Goal: Task Accomplishment & Management: Manage account settings

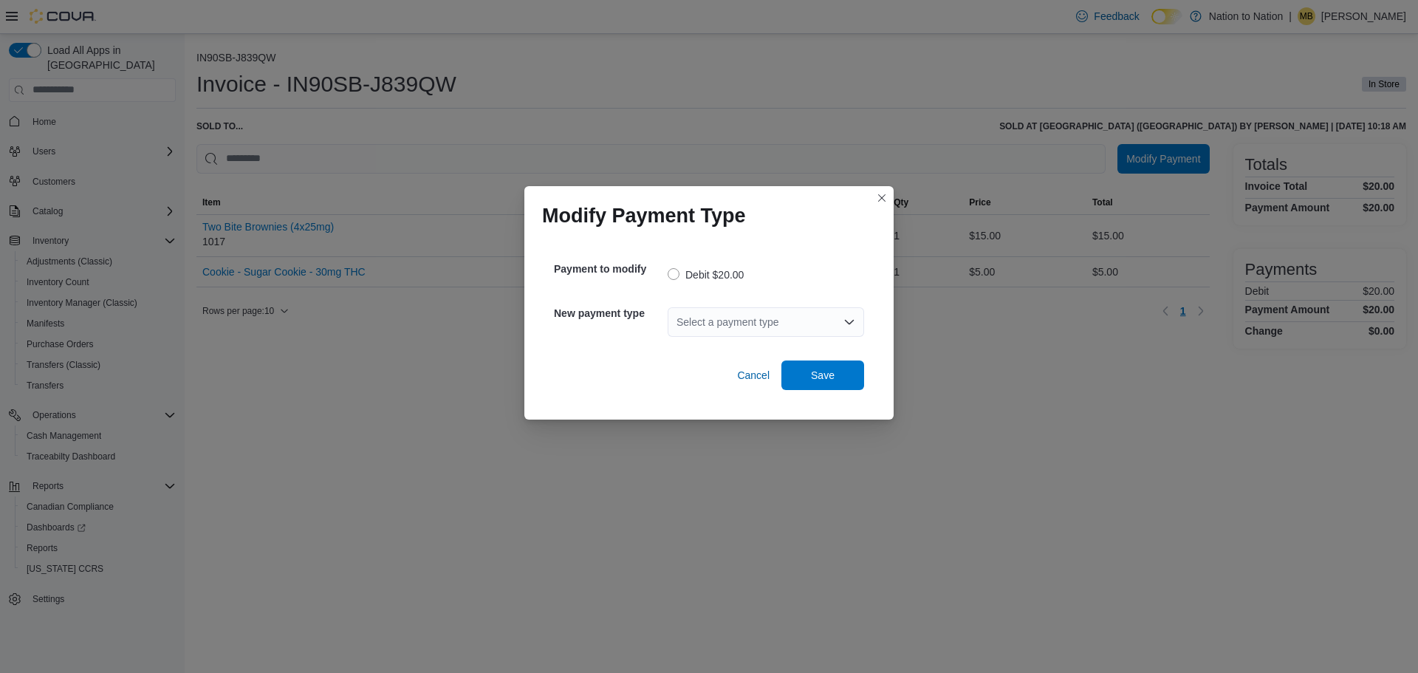
click at [719, 327] on div "Select a payment type" at bounding box center [766, 322] width 196 height 30
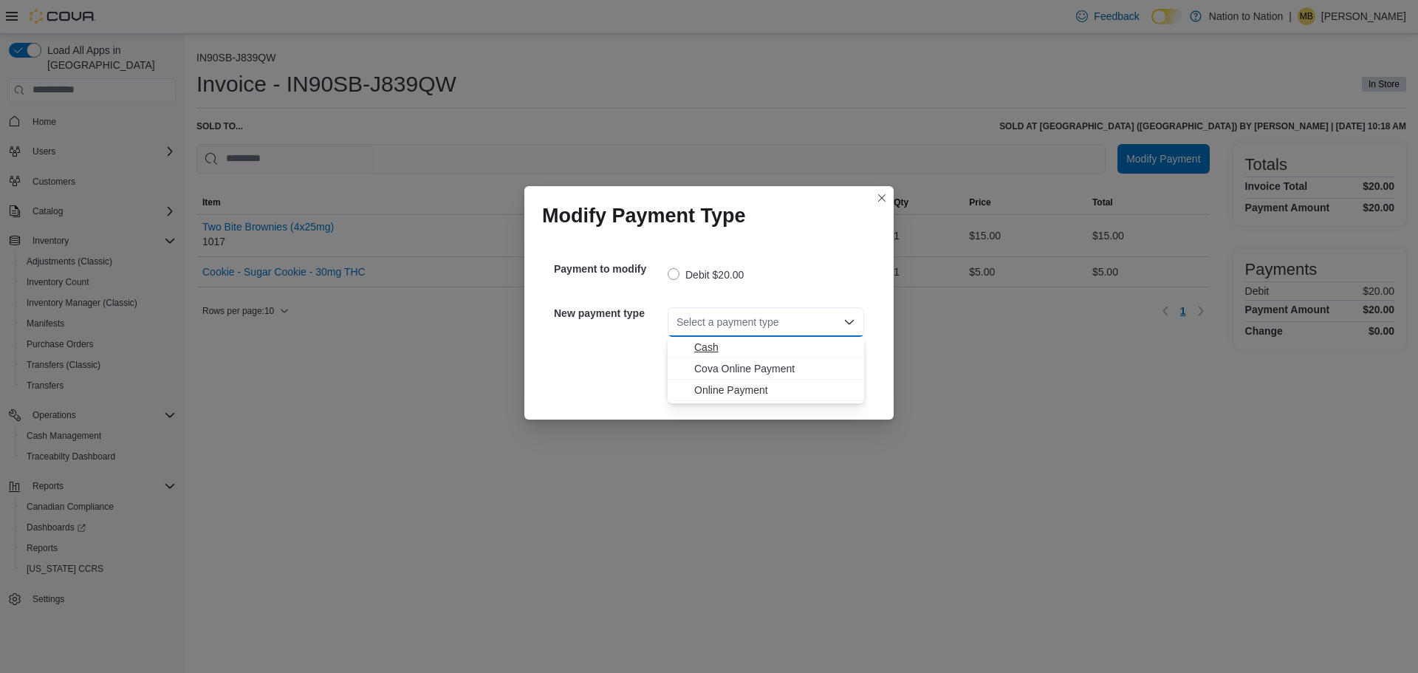
click at [709, 347] on span "Cash" at bounding box center [774, 347] width 161 height 15
click at [830, 385] on span "Save" at bounding box center [822, 375] width 65 height 30
